Goal: Task Accomplishment & Management: Use online tool/utility

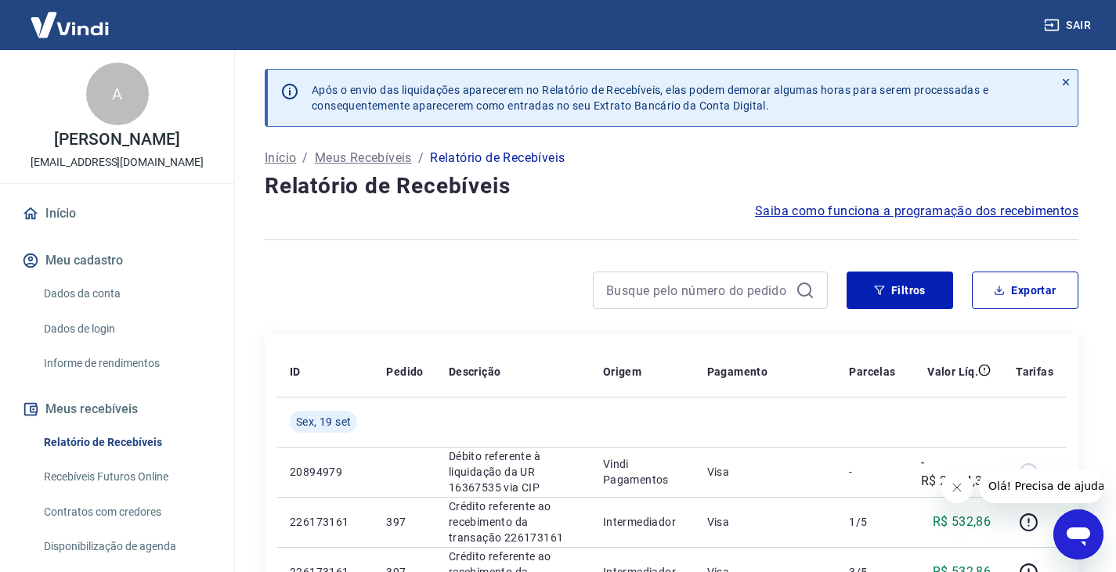
click at [518, 305] on div at bounding box center [546, 291] width 563 height 38
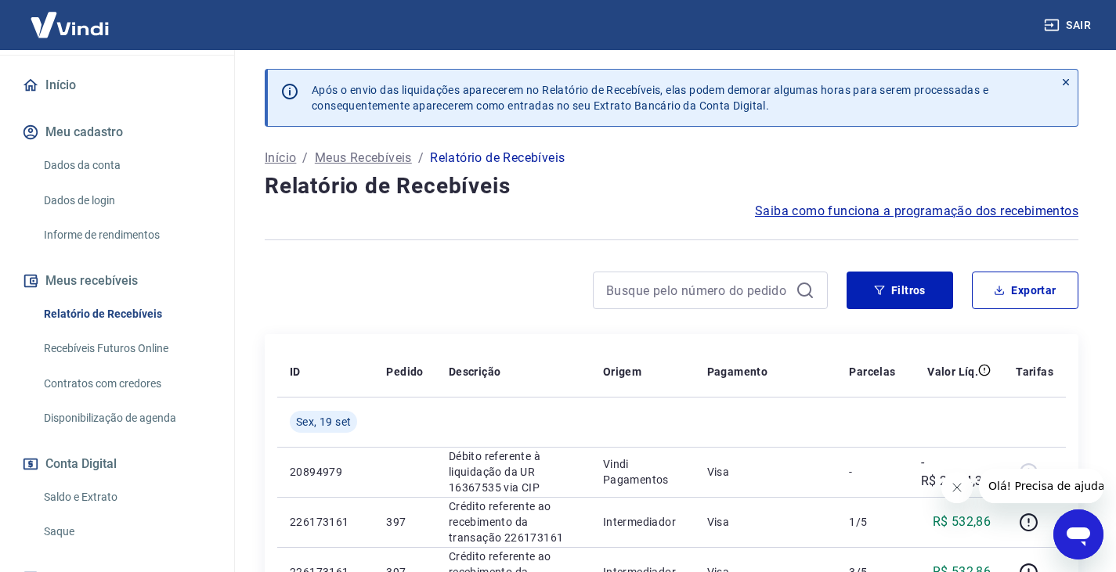
scroll to position [157, 0]
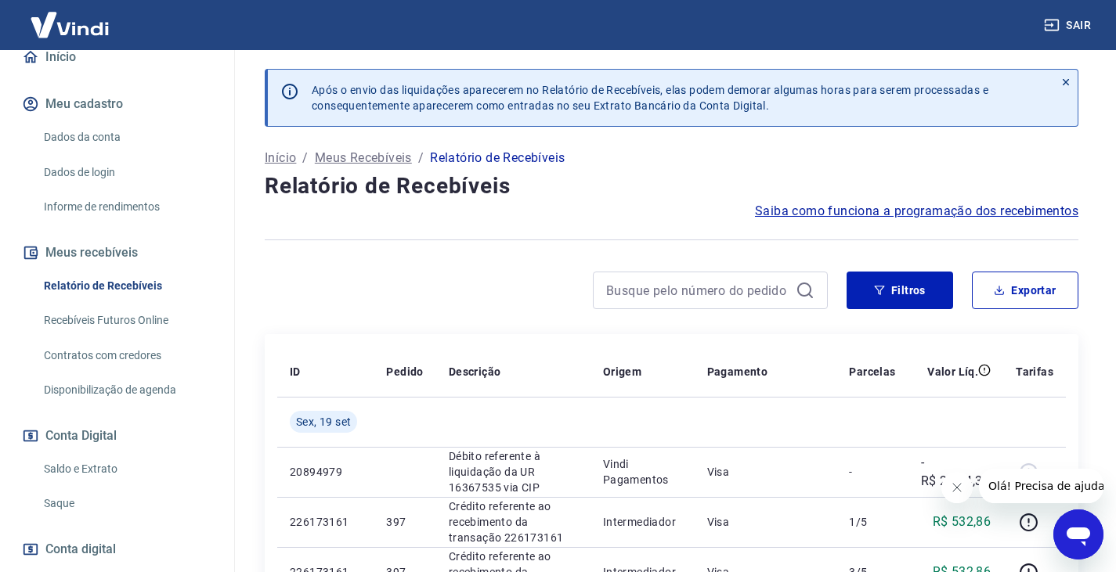
click at [151, 336] on link "Recebíveis Futuros Online" at bounding box center [127, 321] width 178 height 32
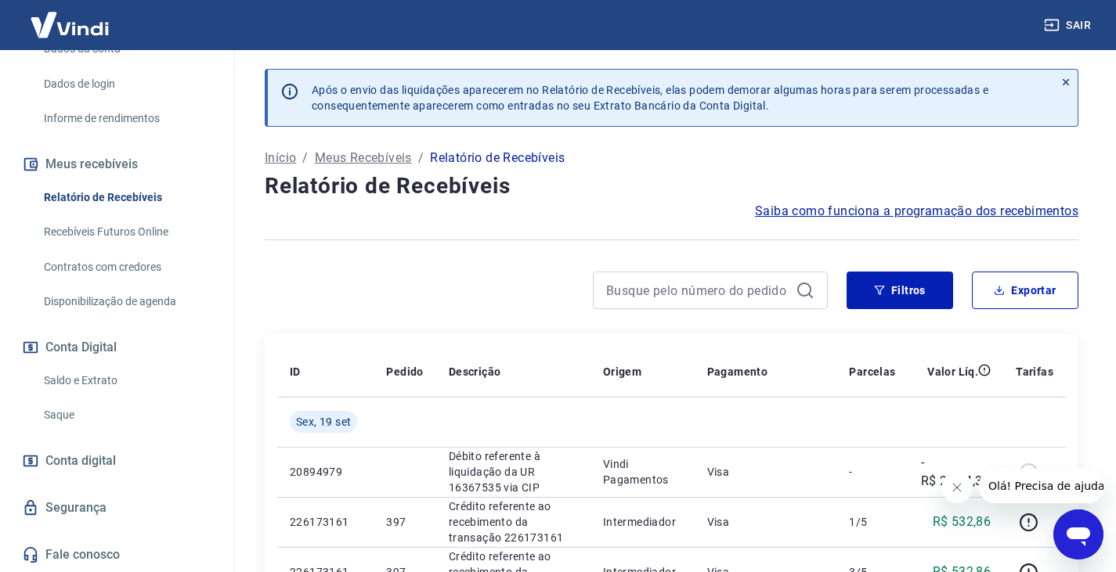
scroll to position [261, 0]
drag, startPoint x: 90, startPoint y: 383, endPoint x: 103, endPoint y: 384, distance: 12.6
click at [90, 383] on link "Saldo e Extrato" at bounding box center [127, 381] width 178 height 32
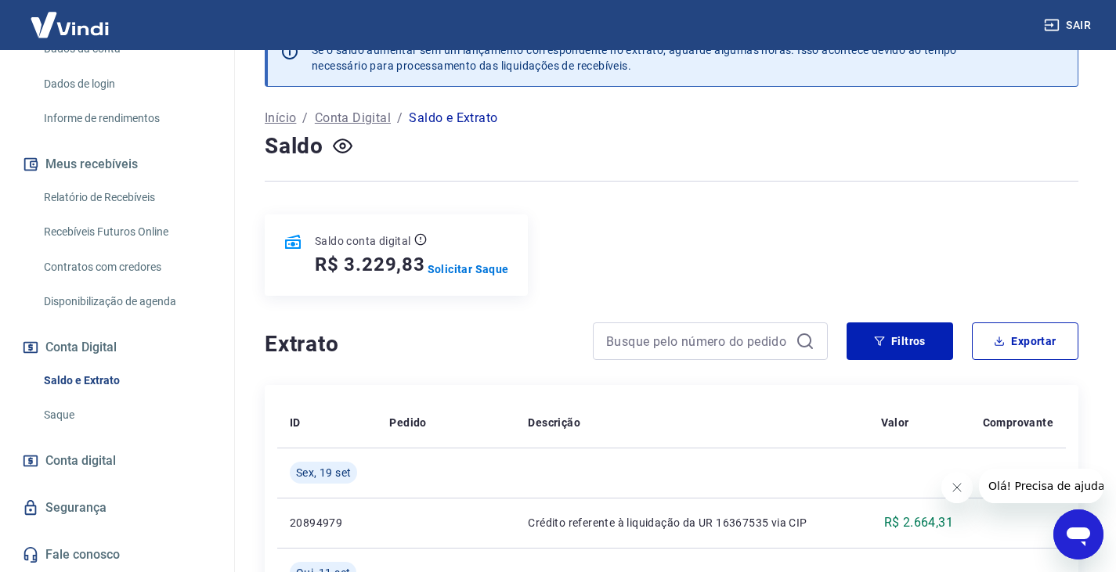
scroll to position [78, 0]
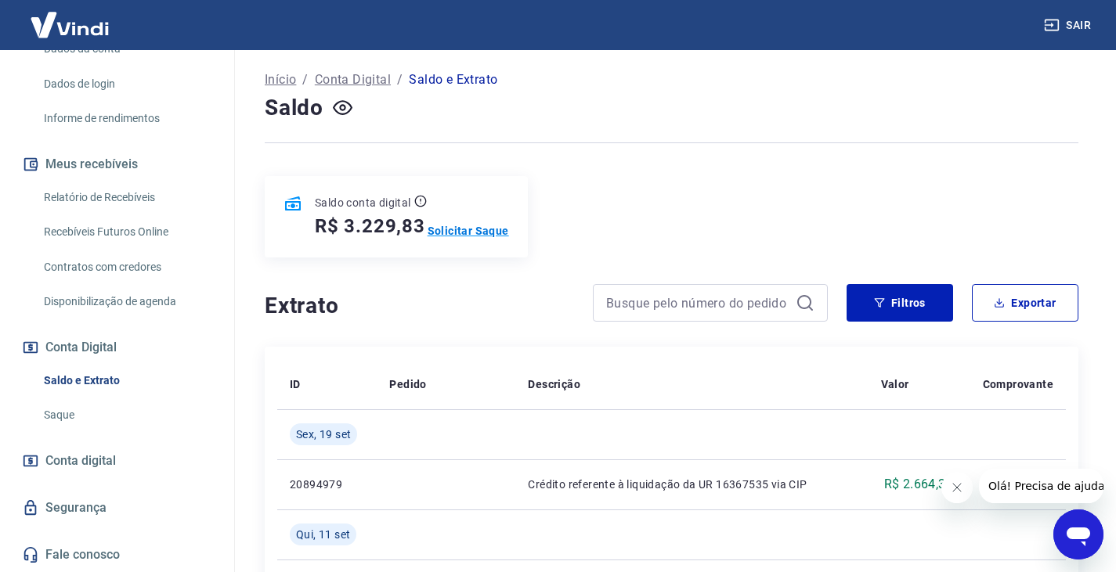
click at [493, 236] on p "Solicitar Saque" at bounding box center [467, 231] width 81 height 16
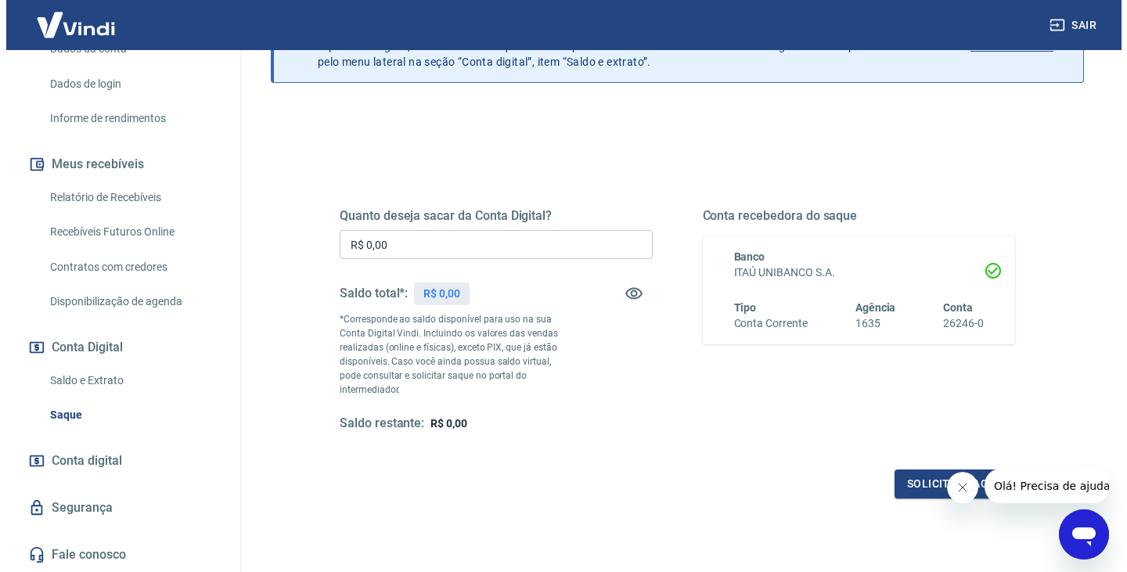
scroll to position [157, 0]
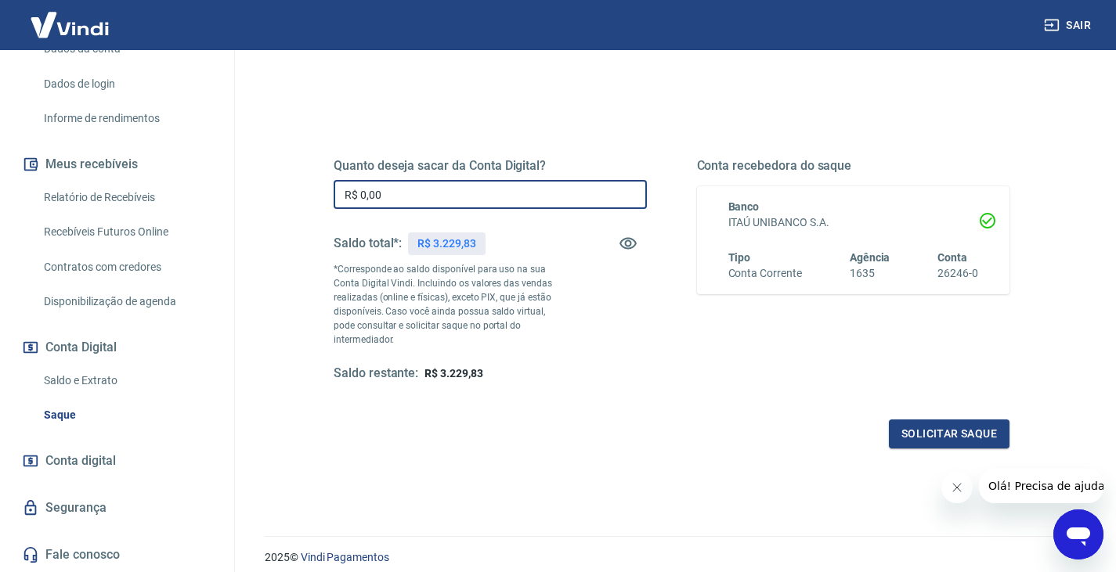
click at [400, 198] on input "R$ 0,00" at bounding box center [490, 194] width 313 height 29
type input "R$ 3.229,83"
click at [615, 422] on div "Solicitar saque" at bounding box center [672, 434] width 676 height 29
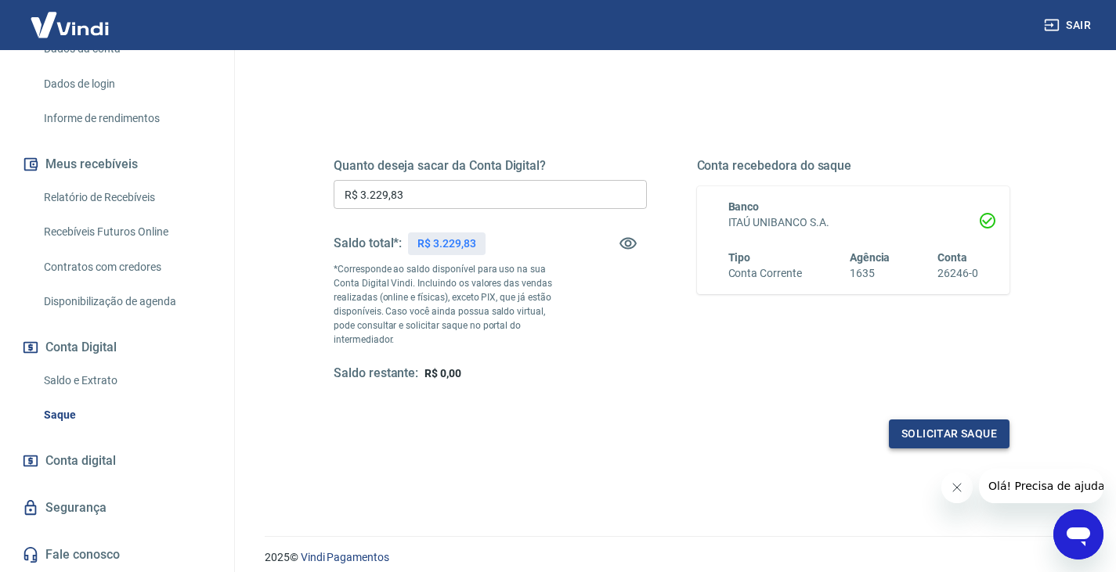
click at [979, 427] on button "Solicitar saque" at bounding box center [949, 434] width 121 height 29
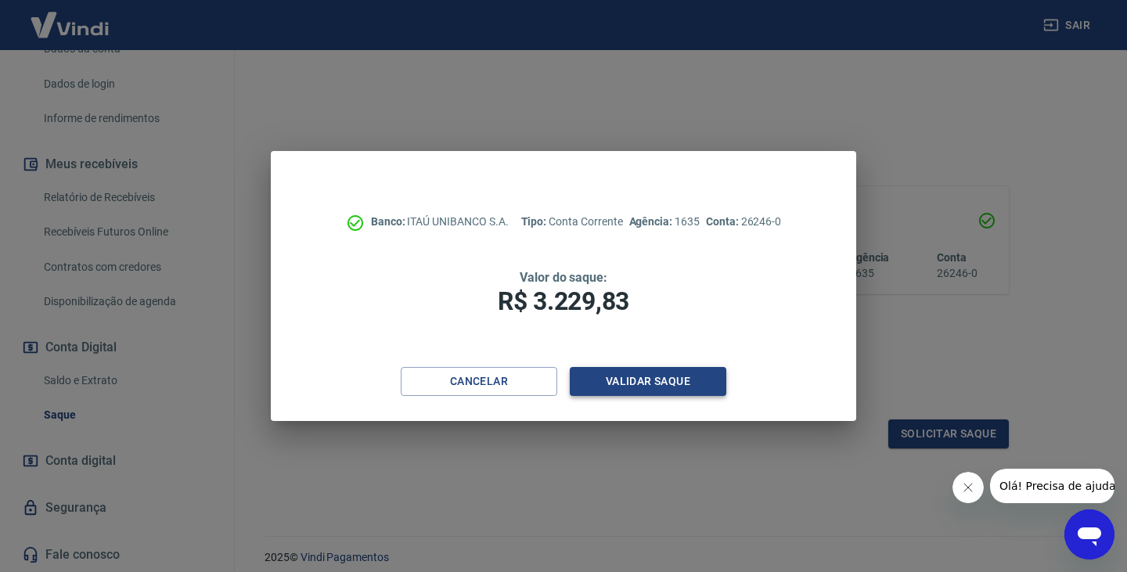
click at [651, 384] on button "Validar saque" at bounding box center [648, 381] width 157 height 29
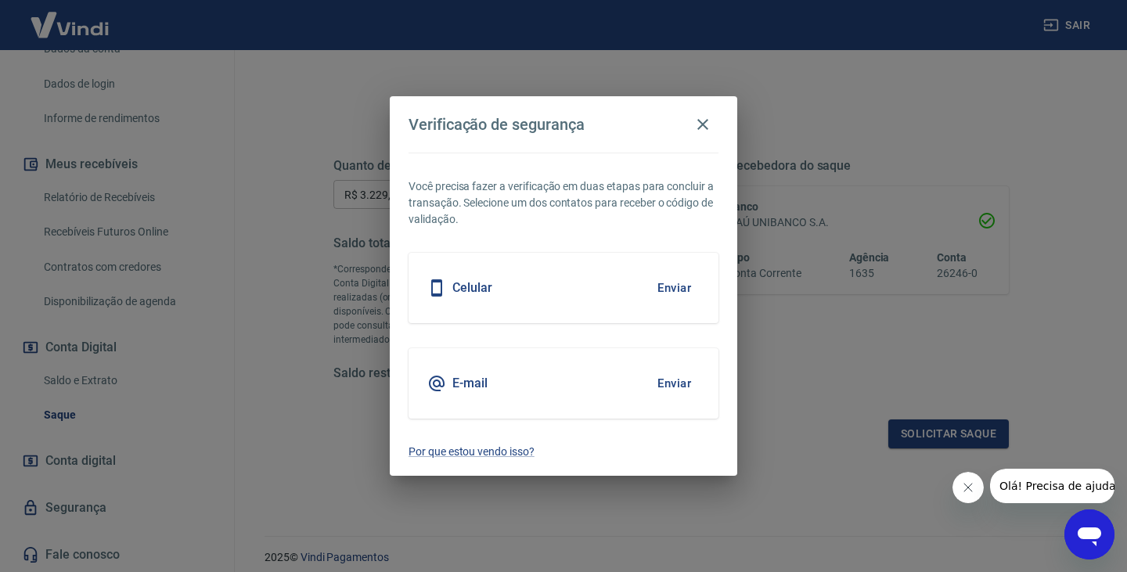
click at [687, 288] on button "Enviar" at bounding box center [674, 288] width 51 height 33
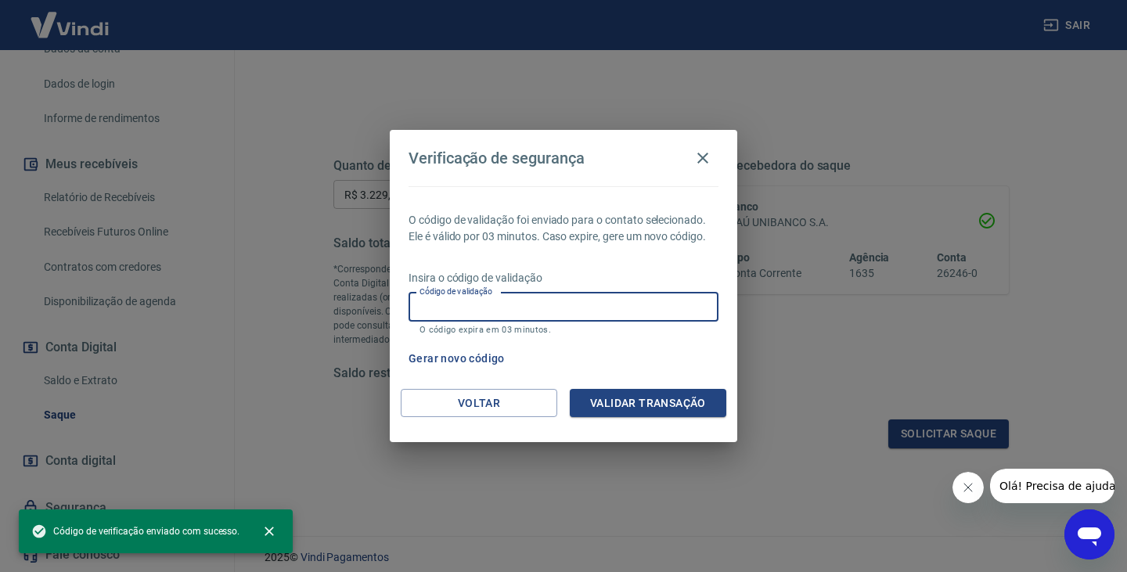
click at [539, 301] on input "Código de validação" at bounding box center [564, 307] width 310 height 29
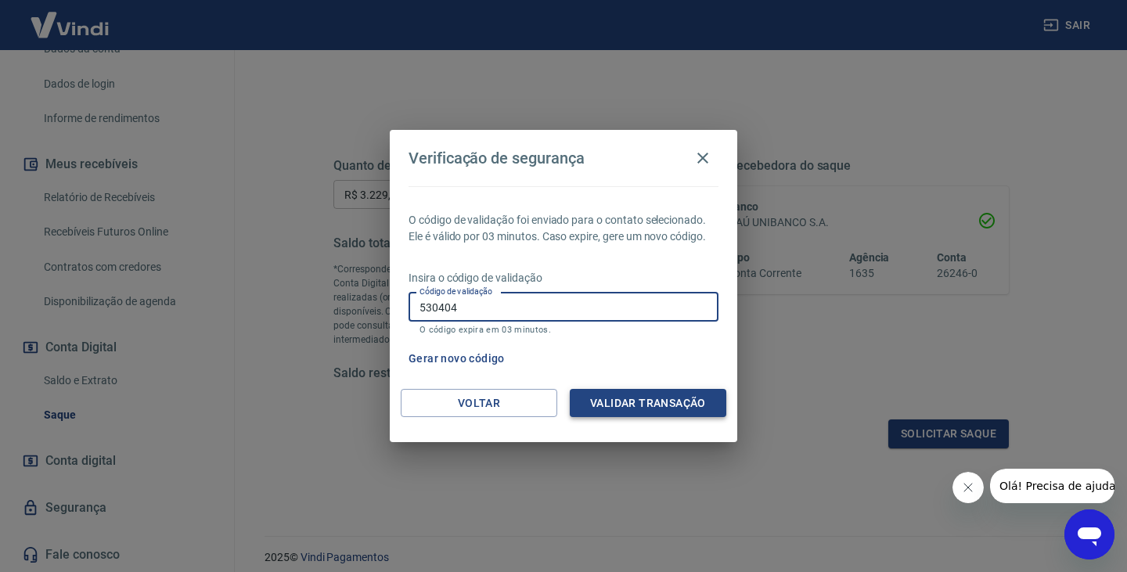
type input "530404"
click at [690, 398] on button "Validar transação" at bounding box center [648, 403] width 157 height 29
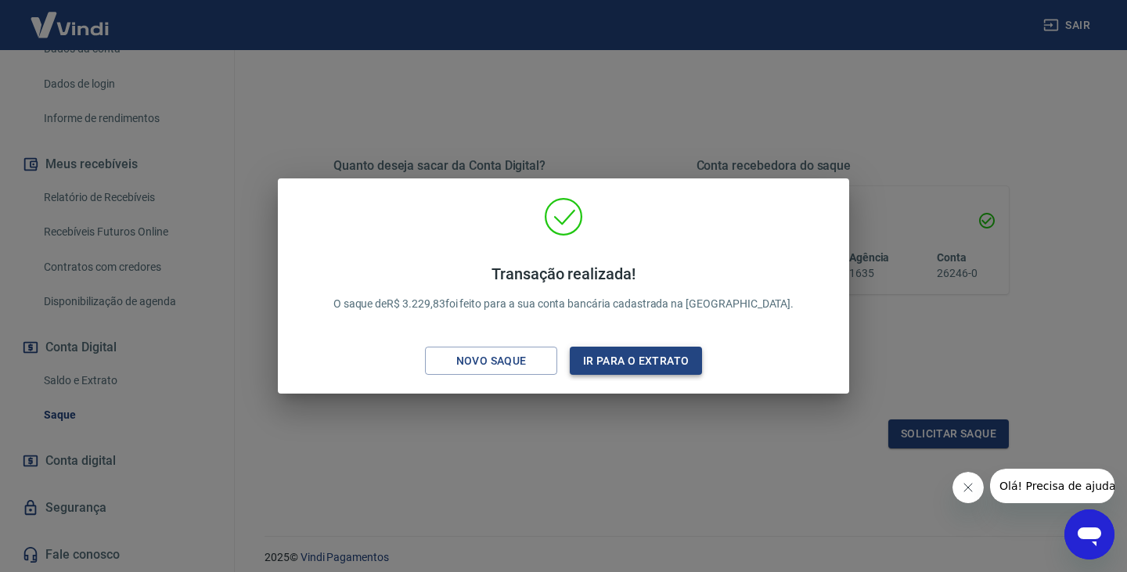
click at [639, 363] on button "Ir para o extrato" at bounding box center [636, 361] width 132 height 29
